Goal: Use online tool/utility: Use online tool/utility

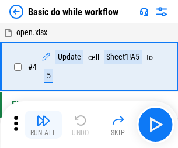
click at [43, 124] on img "button" at bounding box center [43, 120] width 14 height 14
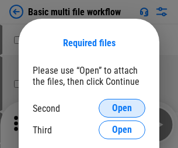
click at [122, 108] on span "Open" at bounding box center [122, 107] width 20 height 9
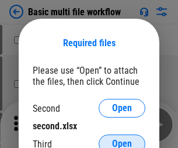
click at [122, 139] on span "Open" at bounding box center [122, 143] width 20 height 9
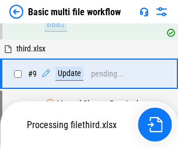
scroll to position [489, 0]
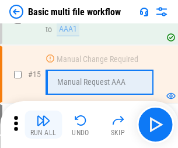
click at [43, 124] on img "button" at bounding box center [43, 120] width 14 height 14
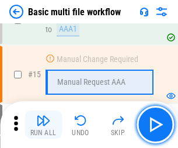
scroll to position [778, 0]
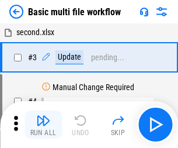
click at [43, 124] on img "button" at bounding box center [43, 120] width 14 height 14
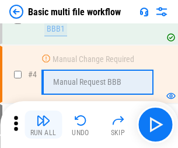
click at [43, 124] on img "button" at bounding box center [43, 120] width 14 height 14
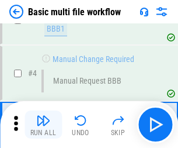
click at [43, 124] on img "button" at bounding box center [43, 120] width 14 height 14
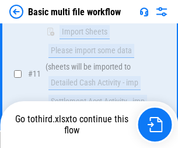
scroll to position [548, 0]
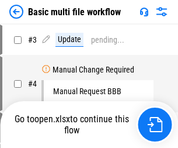
scroll to position [47, 0]
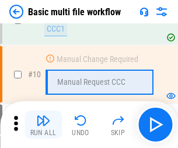
click at [43, 124] on img "button" at bounding box center [43, 120] width 14 height 14
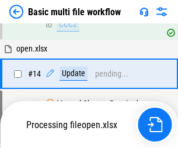
scroll to position [611, 0]
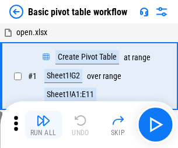
click at [43, 124] on img "button" at bounding box center [43, 120] width 14 height 14
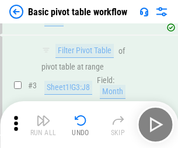
scroll to position [280, 0]
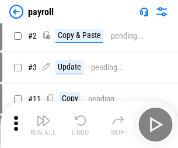
click at [43, 124] on img "button" at bounding box center [43, 120] width 14 height 14
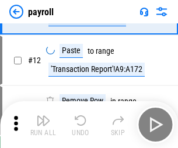
scroll to position [85, 0]
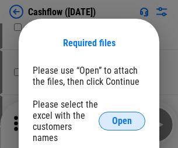
click at [122, 116] on span "Open" at bounding box center [122, 120] width 20 height 9
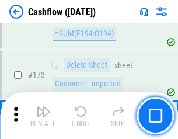
scroll to position [1237, 0]
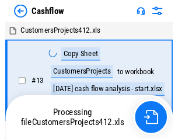
scroll to position [13, 0]
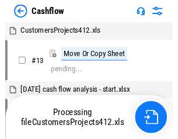
scroll to position [13, 0]
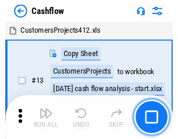
scroll to position [13, 0]
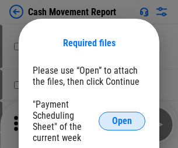
click at [122, 121] on span "Open" at bounding box center [122, 120] width 20 height 9
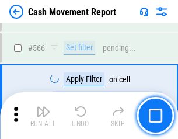
scroll to position [5357, 0]
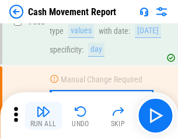
click at [43, 116] on img "button" at bounding box center [43, 112] width 14 height 14
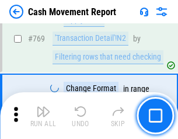
scroll to position [6495, 0]
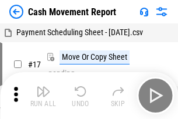
click at [43, 87] on img "button" at bounding box center [43, 91] width 14 height 14
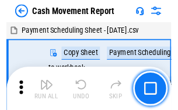
scroll to position [21, 0]
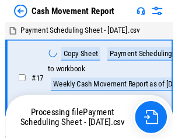
scroll to position [6, 0]
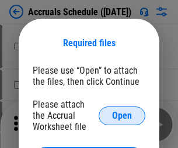
click at [122, 115] on span "Open" at bounding box center [122, 115] width 20 height 9
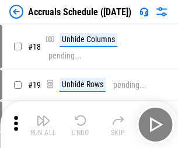
scroll to position [112, 0]
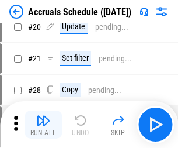
click at [43, 124] on img "button" at bounding box center [43, 120] width 14 height 14
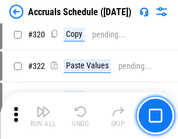
scroll to position [2174, 0]
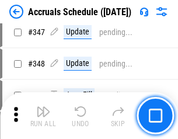
click at [43, 116] on img "button" at bounding box center [43, 112] width 14 height 14
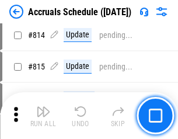
scroll to position [5158, 0]
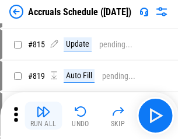
click at [43, 116] on img "button" at bounding box center [43, 112] width 14 height 14
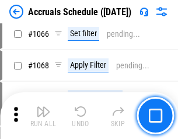
scroll to position [6755, 0]
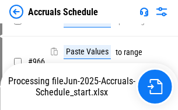
scroll to position [5657, 0]
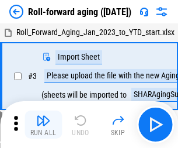
click at [43, 116] on img "button" at bounding box center [43, 120] width 14 height 14
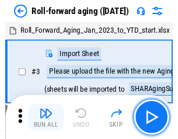
scroll to position [2, 0]
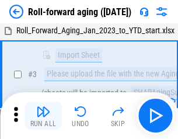
click at [43, 116] on img "button" at bounding box center [43, 112] width 14 height 14
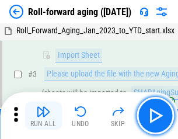
scroll to position [75, 0]
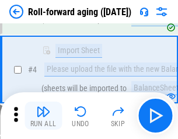
click at [43, 116] on img "button" at bounding box center [43, 112] width 14 height 14
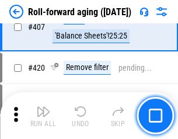
scroll to position [4053, 0]
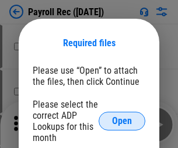
click at [122, 121] on span "Open" at bounding box center [122, 120] width 20 height 9
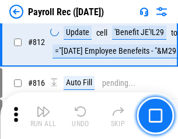
scroll to position [7426, 0]
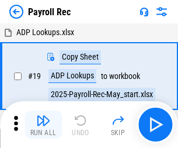
click at [43, 124] on img "button" at bounding box center [43, 120] width 14 height 14
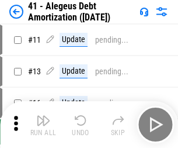
click at [43, 124] on img "button" at bounding box center [43, 120] width 14 height 14
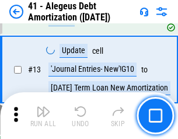
scroll to position [144, 0]
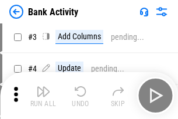
click at [43, 95] on img "button" at bounding box center [43, 91] width 14 height 14
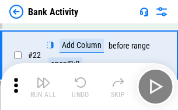
scroll to position [313, 0]
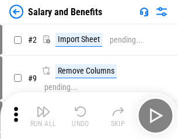
click at [43, 116] on img "button" at bounding box center [43, 112] width 14 height 14
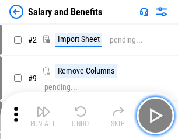
scroll to position [16, 0]
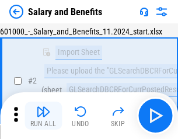
click at [43, 116] on img "button" at bounding box center [43, 112] width 14 height 14
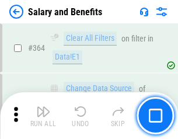
scroll to position [5505, 0]
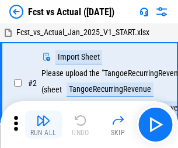
click at [43, 116] on img "button" at bounding box center [43, 120] width 14 height 14
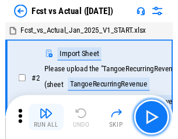
scroll to position [15, 0]
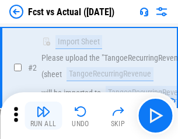
click at [43, 116] on img "button" at bounding box center [43, 112] width 14 height 14
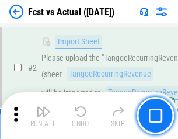
scroll to position [109, 0]
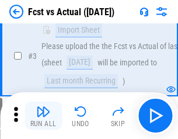
click at [43, 116] on img "button" at bounding box center [43, 112] width 14 height 14
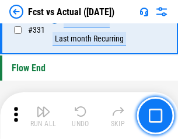
scroll to position [5595, 0]
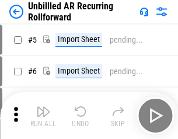
click at [43, 116] on img "button" at bounding box center [43, 112] width 14 height 14
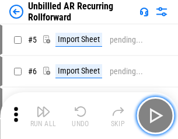
scroll to position [25, 0]
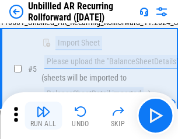
click at [43, 116] on img "button" at bounding box center [43, 112] width 14 height 14
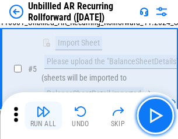
scroll to position [110, 0]
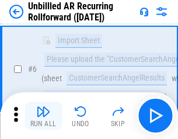
click at [43, 116] on img "button" at bounding box center [43, 112] width 14 height 14
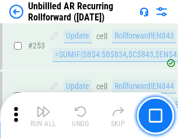
scroll to position [3970, 0]
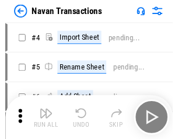
scroll to position [19, 0]
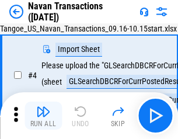
click at [43, 116] on img "button" at bounding box center [43, 112] width 14 height 14
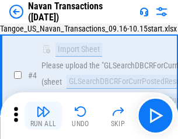
click at [43, 116] on img "button" at bounding box center [43, 112] width 14 height 14
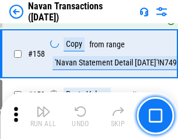
scroll to position [3790, 0]
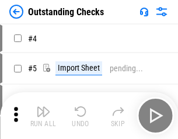
click at [43, 116] on img "button" at bounding box center [43, 112] width 14 height 14
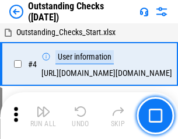
scroll to position [49, 0]
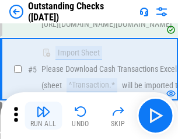
click at [43, 116] on img "button" at bounding box center [43, 112] width 14 height 14
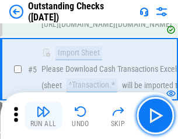
scroll to position [122, 0]
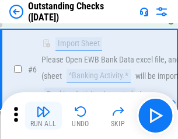
click at [43, 116] on img "button" at bounding box center [43, 112] width 14 height 14
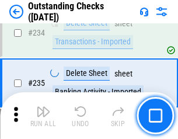
scroll to position [3550, 0]
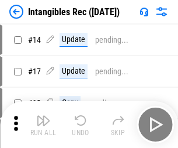
click at [43, 124] on img "button" at bounding box center [43, 120] width 14 height 14
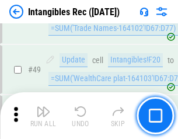
scroll to position [455, 0]
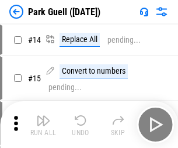
click at [43, 116] on img "button" at bounding box center [43, 120] width 14 height 14
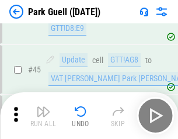
scroll to position [1462, 0]
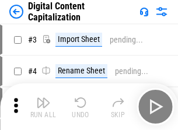
click at [43, 98] on img "button" at bounding box center [43, 103] width 14 height 14
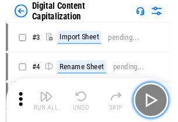
scroll to position [34, 0]
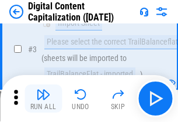
click at [43, 98] on img "button" at bounding box center [43, 94] width 14 height 14
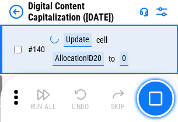
scroll to position [1240, 0]
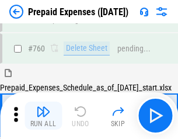
click at [43, 116] on img "button" at bounding box center [43, 112] width 14 height 14
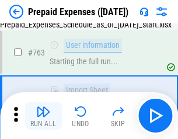
click at [43, 116] on img "button" at bounding box center [43, 112] width 14 height 14
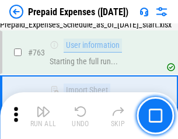
scroll to position [3309, 0]
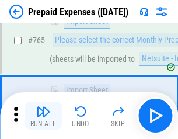
click at [43, 116] on img "button" at bounding box center [43, 112] width 14 height 14
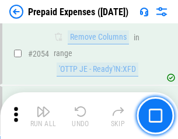
scroll to position [12219, 0]
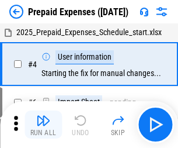
click at [43, 124] on img "button" at bounding box center [43, 120] width 14 height 14
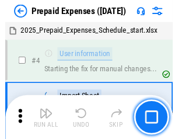
scroll to position [51, 0]
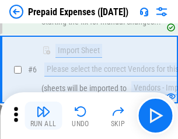
click at [43, 116] on img "button" at bounding box center [43, 112] width 14 height 14
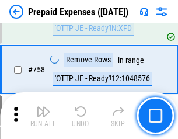
scroll to position [4165, 0]
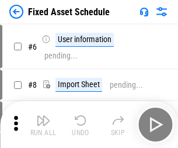
click at [43, 124] on img "button" at bounding box center [43, 120] width 14 height 14
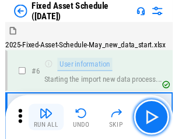
scroll to position [63, 0]
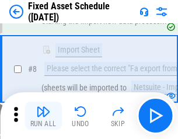
click at [43, 116] on img "button" at bounding box center [43, 112] width 14 height 14
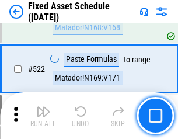
scroll to position [4063, 0]
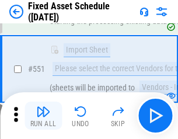
click at [43, 116] on img "button" at bounding box center [43, 112] width 14 height 14
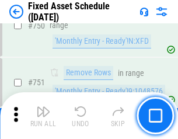
scroll to position [5699, 0]
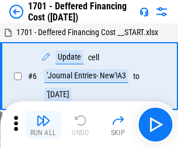
click at [43, 124] on img "button" at bounding box center [43, 120] width 14 height 14
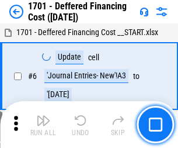
scroll to position [140, 0]
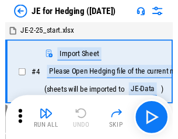
scroll to position [2, 0]
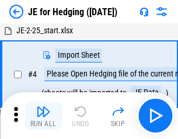
click at [43, 116] on img "button" at bounding box center [43, 112] width 14 height 14
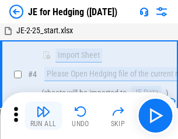
click at [43, 116] on img "button" at bounding box center [43, 112] width 14 height 14
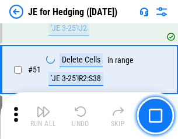
scroll to position [757, 0]
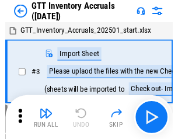
scroll to position [2, 0]
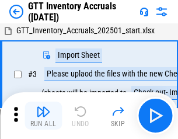
click at [43, 116] on img "button" at bounding box center [43, 112] width 14 height 14
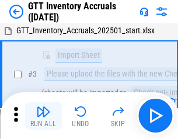
click at [43, 116] on img "button" at bounding box center [43, 112] width 14 height 14
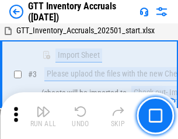
scroll to position [75, 0]
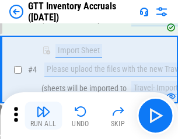
click at [43, 116] on img "button" at bounding box center [43, 112] width 14 height 14
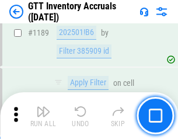
scroll to position [9545, 0]
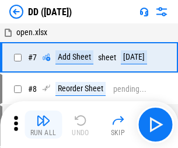
click at [43, 124] on img "button" at bounding box center [43, 120] width 14 height 14
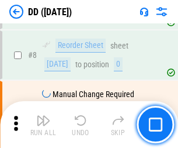
scroll to position [113, 0]
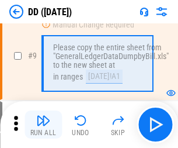
click at [43, 124] on img "button" at bounding box center [43, 120] width 14 height 14
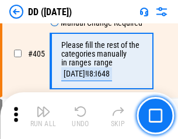
scroll to position [5230, 0]
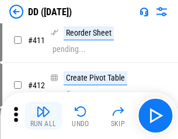
click at [43, 116] on img "button" at bounding box center [43, 112] width 14 height 14
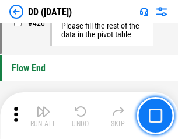
scroll to position [5595, 0]
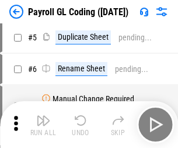
click at [43, 124] on img "button" at bounding box center [43, 120] width 14 height 14
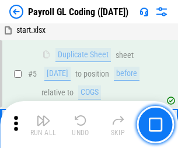
scroll to position [140, 0]
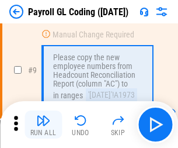
click at [43, 124] on img "button" at bounding box center [43, 120] width 14 height 14
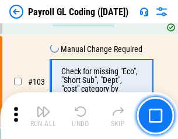
scroll to position [2742, 0]
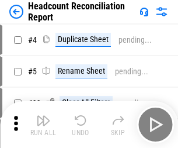
click at [43, 124] on img "button" at bounding box center [43, 120] width 14 height 14
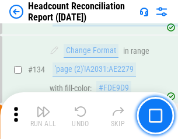
scroll to position [1405, 0]
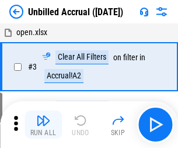
click at [43, 124] on img "button" at bounding box center [43, 120] width 14 height 14
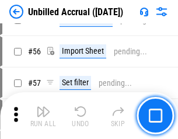
scroll to position [1220, 0]
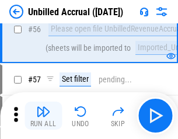
click at [43, 116] on img "button" at bounding box center [43, 112] width 14 height 14
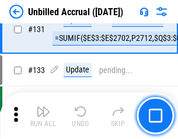
scroll to position [3482, 0]
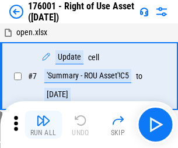
click at [43, 124] on img "button" at bounding box center [43, 120] width 14 height 14
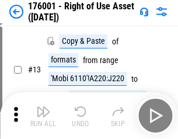
scroll to position [75, 0]
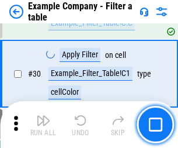
scroll to position [1070, 0]
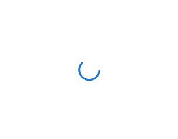
scroll to position [18, 0]
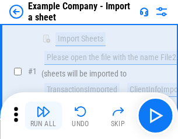
click at [43, 116] on img "button" at bounding box center [43, 112] width 14 height 14
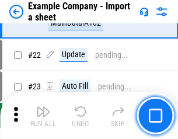
scroll to position [258, 0]
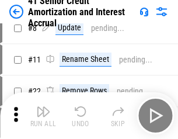
click at [43, 116] on img "button" at bounding box center [43, 112] width 14 height 14
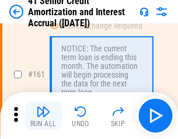
click at [43, 116] on img "button" at bounding box center [43, 112] width 14 height 14
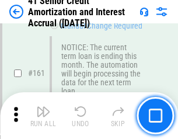
scroll to position [1250, 0]
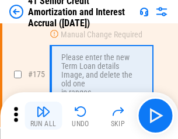
click at [43, 116] on img "button" at bounding box center [43, 112] width 14 height 14
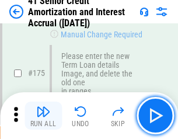
scroll to position [1369, 0]
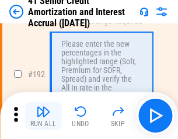
click at [43, 116] on img "button" at bounding box center [43, 112] width 14 height 14
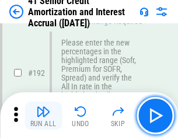
scroll to position [1492, 0]
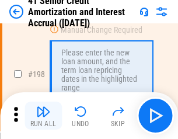
click at [43, 116] on img "button" at bounding box center [43, 112] width 14 height 14
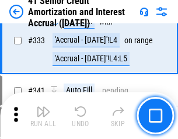
scroll to position [2986, 0]
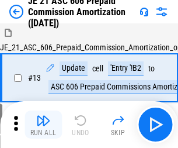
click at [43, 116] on img "button" at bounding box center [43, 120] width 14 height 14
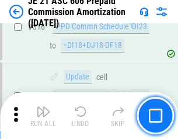
scroll to position [2182, 0]
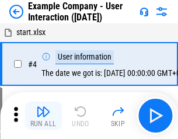
click at [43, 116] on img "button" at bounding box center [43, 112] width 14 height 14
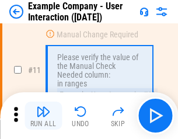
click at [43, 116] on img "button" at bounding box center [43, 112] width 14 height 14
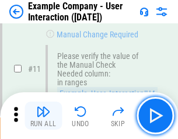
scroll to position [253, 0]
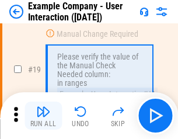
click at [43, 116] on img "button" at bounding box center [43, 112] width 14 height 14
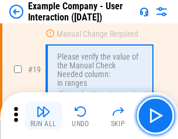
click at [43, 116] on img "button" at bounding box center [43, 112] width 14 height 14
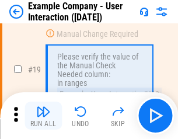
click at [43, 116] on img "button" at bounding box center [43, 112] width 14 height 14
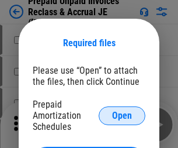
click at [122, 115] on span "Open" at bounding box center [122, 115] width 20 height 9
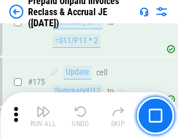
scroll to position [1578, 0]
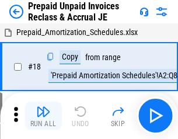
click at [43, 116] on img "button" at bounding box center [43, 112] width 14 height 14
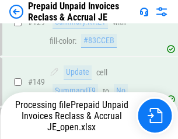
scroll to position [957, 0]
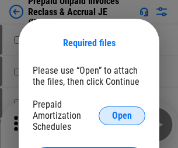
click at [122, 115] on span "Open" at bounding box center [122, 115] width 20 height 9
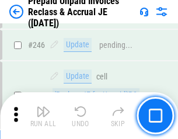
scroll to position [1578, 0]
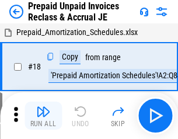
click at [43, 116] on img "button" at bounding box center [43, 112] width 14 height 14
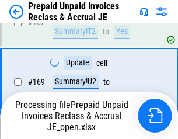
scroll to position [1017, 0]
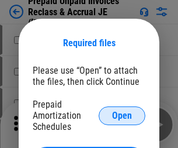
click at [122, 115] on span "Open" at bounding box center [122, 115] width 20 height 9
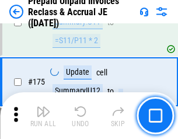
scroll to position [1578, 0]
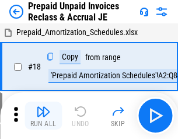
click at [43, 116] on img "button" at bounding box center [43, 112] width 14 height 14
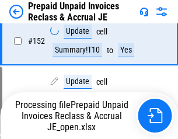
scroll to position [898, 0]
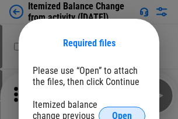
click at [122, 111] on span "Open" at bounding box center [122, 115] width 20 height 9
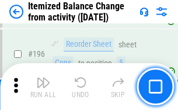
scroll to position [2250, 0]
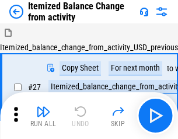
scroll to position [18, 0]
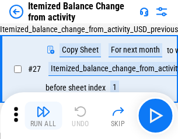
click at [43, 116] on img "button" at bounding box center [43, 112] width 14 height 14
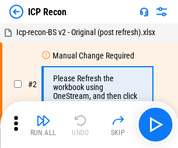
scroll to position [5, 0]
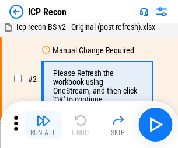
click at [43, 124] on img "button" at bounding box center [43, 120] width 14 height 14
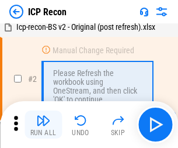
click at [43, 124] on img "button" at bounding box center [43, 120] width 14 height 14
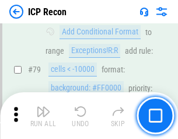
scroll to position [1146, 0]
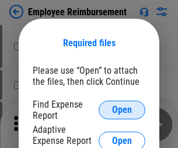
click at [122, 110] on span "Open" at bounding box center [122, 109] width 20 height 9
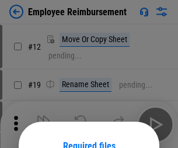
scroll to position [103, 0]
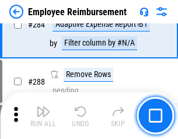
scroll to position [3177, 0]
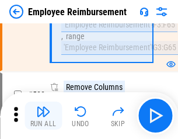
click at [43, 116] on img "button" at bounding box center [43, 112] width 14 height 14
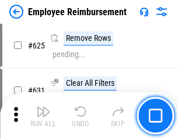
scroll to position [6999, 0]
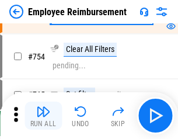
click at [43, 116] on img "button" at bounding box center [43, 112] width 14 height 14
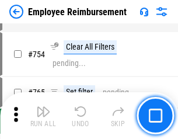
scroll to position [8201, 0]
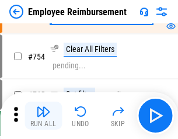
click at [43, 116] on img "button" at bounding box center [43, 112] width 14 height 14
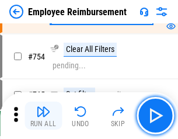
click at [43, 116] on img "button" at bounding box center [43, 112] width 14 height 14
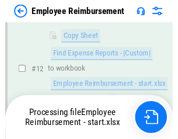
scroll to position [238, 0]
